Goal: Transaction & Acquisition: Purchase product/service

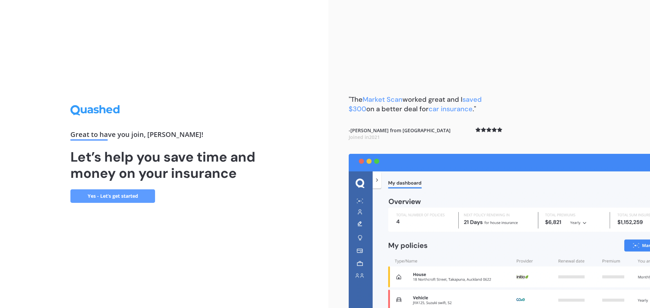
click at [108, 194] on link "Yes - Let’s get started" at bounding box center [112, 197] width 85 height 14
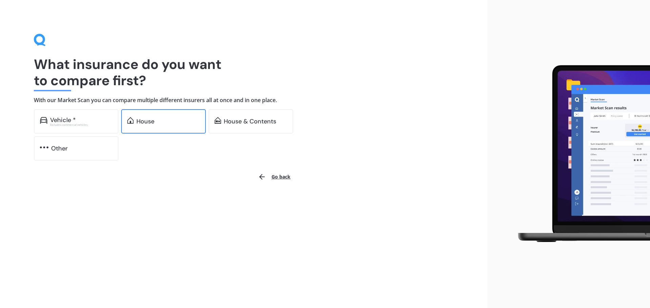
click at [146, 120] on div "House" at bounding box center [145, 121] width 18 height 7
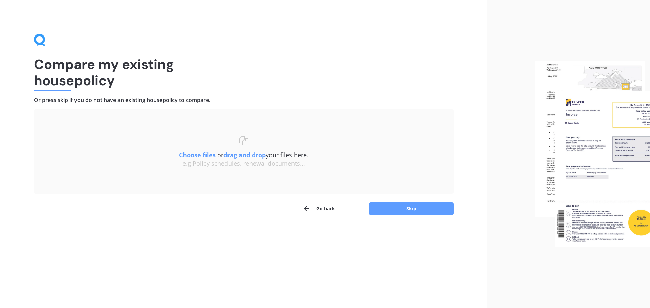
click at [196, 154] on u "Choose files" at bounding box center [197, 155] width 37 height 8
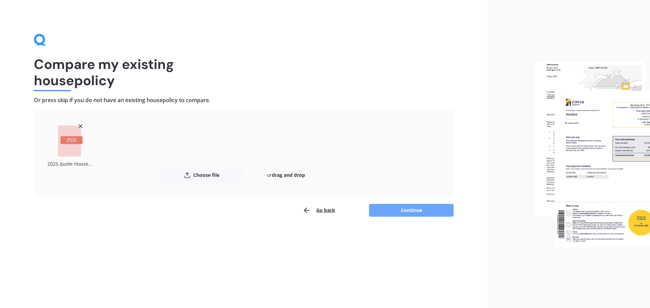
click at [411, 207] on button "Continue" at bounding box center [411, 210] width 85 height 13
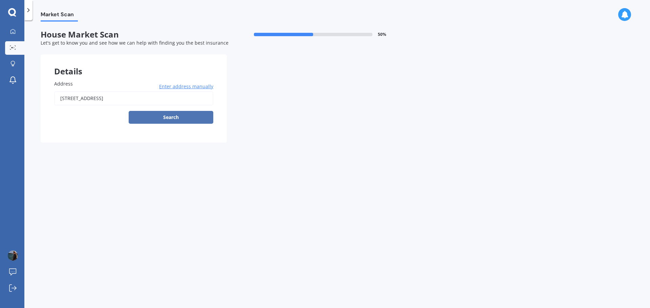
click at [158, 115] on button "Search" at bounding box center [171, 117] width 85 height 13
type input "[STREET_ADDRESS]"
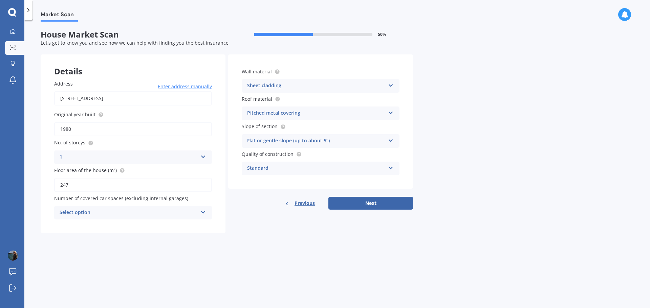
click at [71, 127] on input "1980" at bounding box center [133, 129] width 158 height 14
drag, startPoint x: 71, startPoint y: 129, endPoint x: 51, endPoint y: 129, distance: 20.3
click at [51, 129] on div "Address [STREET_ADDRESS] Enter address manually Search Original year built 1980…" at bounding box center [133, 150] width 185 height 167
type input "1970"
click at [163, 250] on div "Market Scan House Market Scan 50 % Let's get to know you and see how we can hel…" at bounding box center [337, 166] width 626 height 288
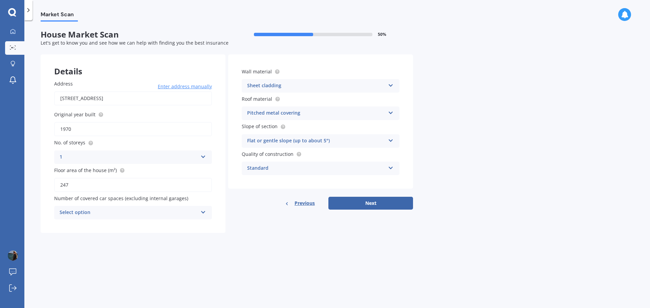
click at [203, 212] on icon at bounding box center [203, 211] width 6 height 5
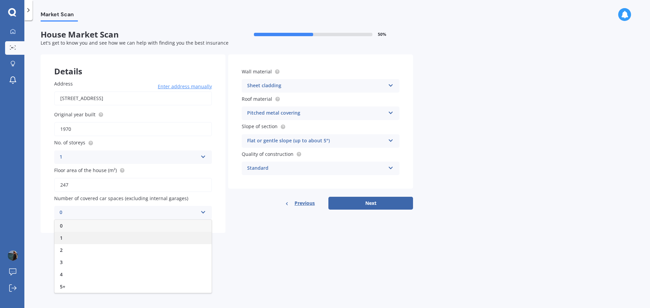
click at [58, 239] on div "1" at bounding box center [133, 238] width 157 height 12
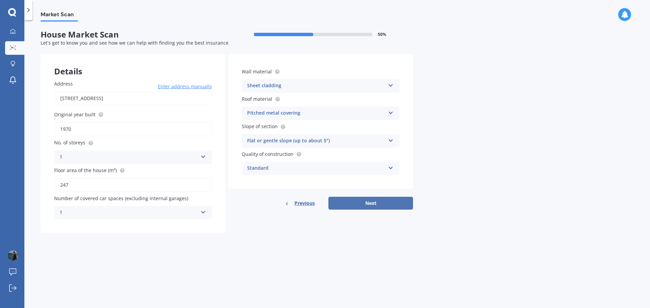
click at [362, 208] on button "Next" at bounding box center [370, 203] width 85 height 13
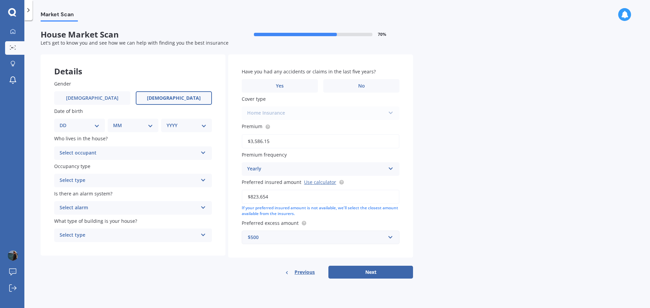
click at [166, 99] on span "[DEMOGRAPHIC_DATA]" at bounding box center [174, 98] width 54 height 6
click at [0, 0] on input "[DEMOGRAPHIC_DATA]" at bounding box center [0, 0] width 0 height 0
click at [69, 126] on select "DD 01 02 03 04 05 06 07 08 09 10 11 12 13 14 15 16 17 18 19 20 21 22 23 24 25 2…" at bounding box center [80, 125] width 40 height 7
select select "14"
click at [65, 122] on select "DD 01 02 03 04 05 06 07 08 09 10 11 12 13 14 15 16 17 18 19 20 21 22 23 24 25 2…" at bounding box center [80, 125] width 40 height 7
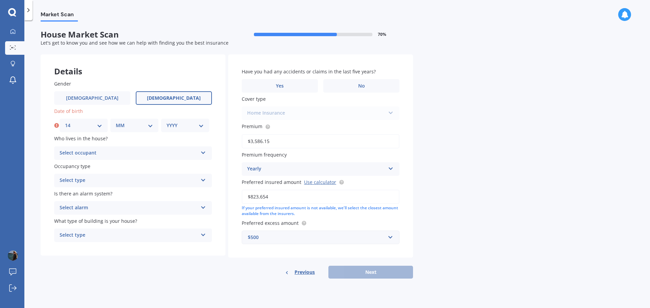
click at [136, 125] on select "MM 01 02 03 04 05 06 07 08 09 10 11 12" at bounding box center [134, 125] width 37 height 7
select select "03"
click at [116, 122] on select "MM 01 02 03 04 05 06 07 08 09 10 11 12" at bounding box center [134, 125] width 37 height 7
click at [181, 124] on select "YYYY 2009 2008 2007 2006 2005 2004 2003 2002 2001 2000 1999 1998 1997 1996 1995…" at bounding box center [185, 125] width 37 height 7
select select "1967"
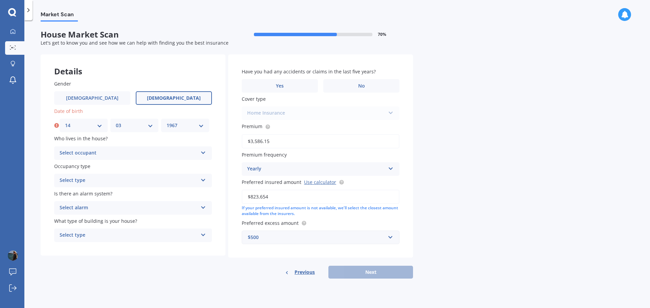
click at [167, 122] on select "YYYY 2009 2008 2007 2006 2005 2004 2003 2002 2001 2000 1999 1998 1997 1996 1995…" at bounding box center [185, 125] width 37 height 7
click at [200, 154] on icon at bounding box center [203, 151] width 6 height 5
click at [206, 153] on icon at bounding box center [203, 151] width 6 height 5
click at [111, 153] on div "Select occupant" at bounding box center [130, 153] width 135 height 7
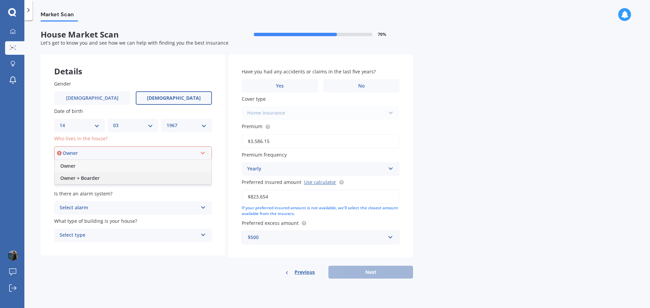
click at [109, 179] on div "Owner + Boarder" at bounding box center [133, 178] width 156 height 12
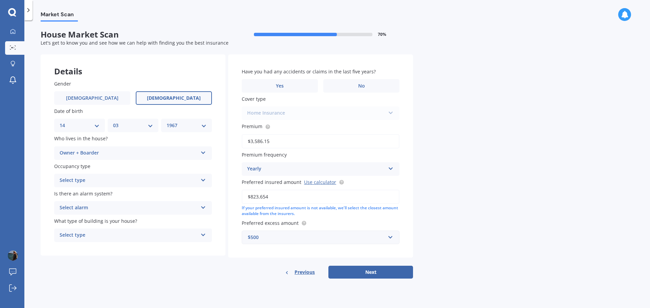
click at [206, 152] on icon at bounding box center [203, 151] width 6 height 5
click at [200, 180] on div "Select type Permanent Holiday (without tenancy)" at bounding box center [133, 181] width 158 height 14
click at [73, 196] on span "Permanent" at bounding box center [73, 194] width 26 height 6
click at [154, 207] on div "Select alarm" at bounding box center [129, 208] width 138 height 8
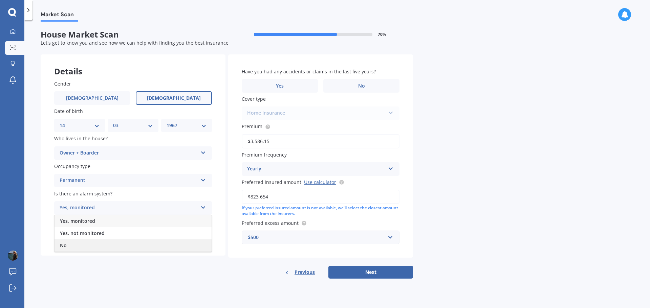
click at [82, 244] on div "No" at bounding box center [133, 246] width 157 height 12
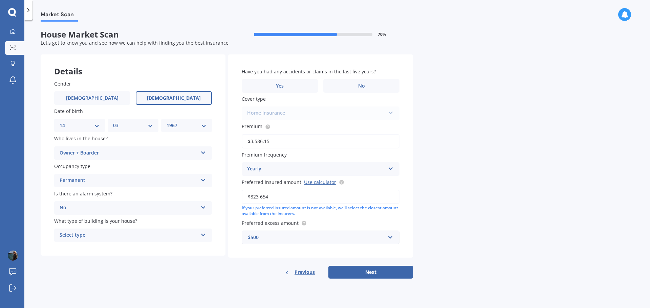
click at [138, 238] on div "Select type" at bounding box center [129, 236] width 138 height 8
click at [95, 251] on div "Freestanding" at bounding box center [133, 249] width 157 height 12
click at [383, 280] on form "House Market Scan 70 % Let's get to know you and see how we can help with findi…" at bounding box center [227, 157] width 372 height 255
click at [380, 274] on button "Next" at bounding box center [370, 272] width 85 height 13
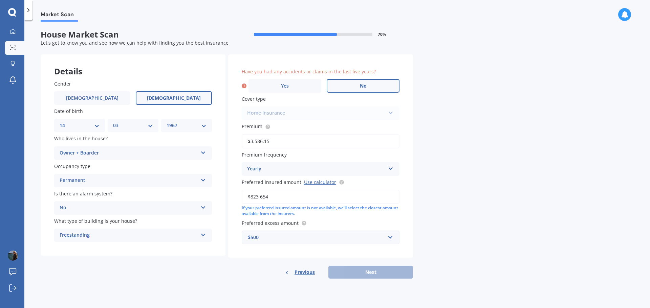
click at [356, 84] on label "No" at bounding box center [363, 86] width 73 height 14
click at [0, 0] on input "No" at bounding box center [0, 0] width 0 height 0
click at [388, 271] on button "Next" at bounding box center [370, 272] width 85 height 13
select select "14"
select select "03"
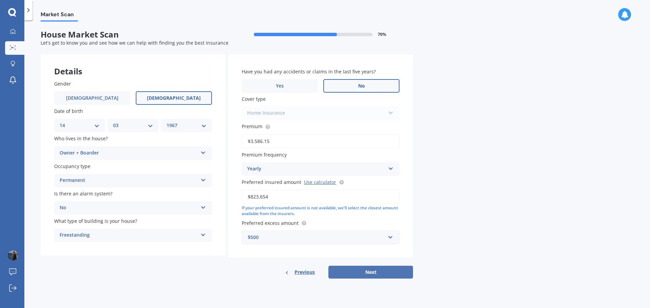
select select "1967"
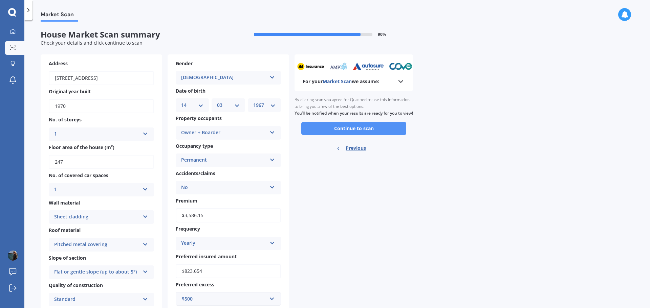
click at [347, 135] on button "Continue to scan" at bounding box center [353, 128] width 105 height 13
